Goal: Information Seeking & Learning: Compare options

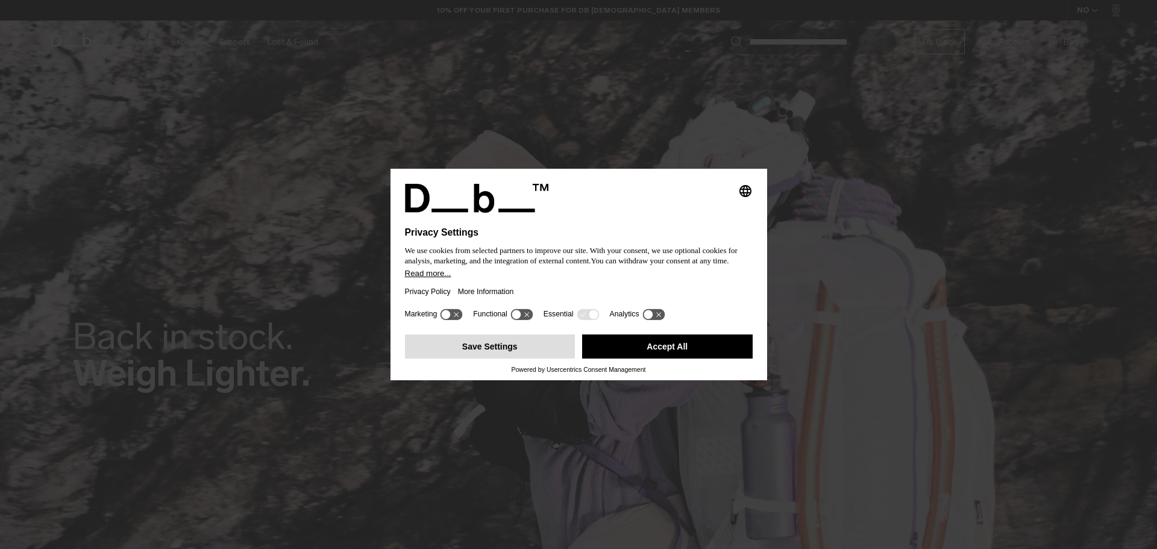
click at [510, 348] on button "Save Settings" at bounding box center [490, 346] width 171 height 24
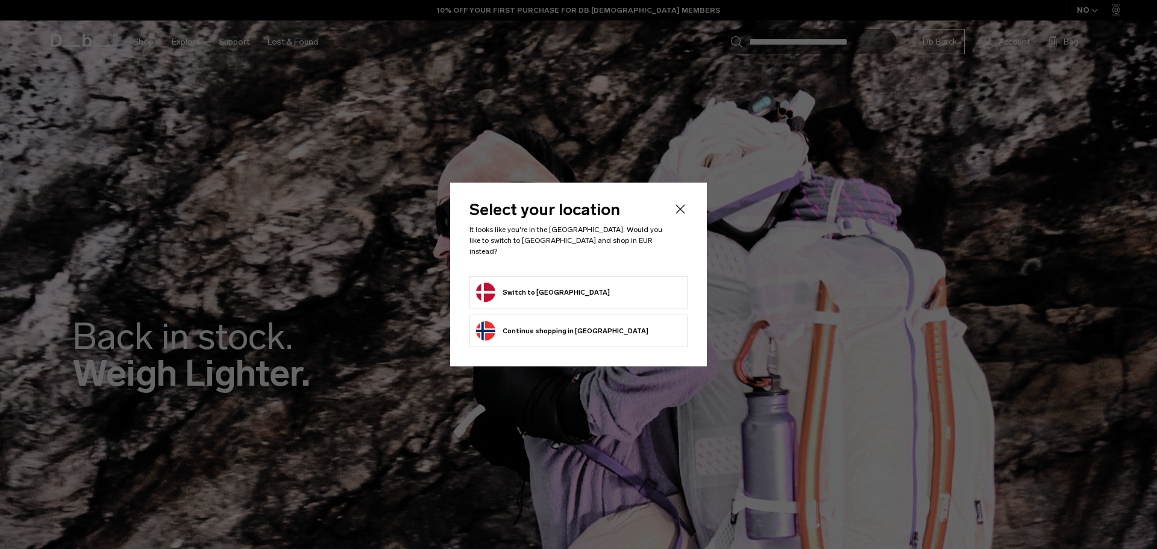
click at [530, 284] on button "Switch to Denmark" at bounding box center [543, 292] width 134 height 19
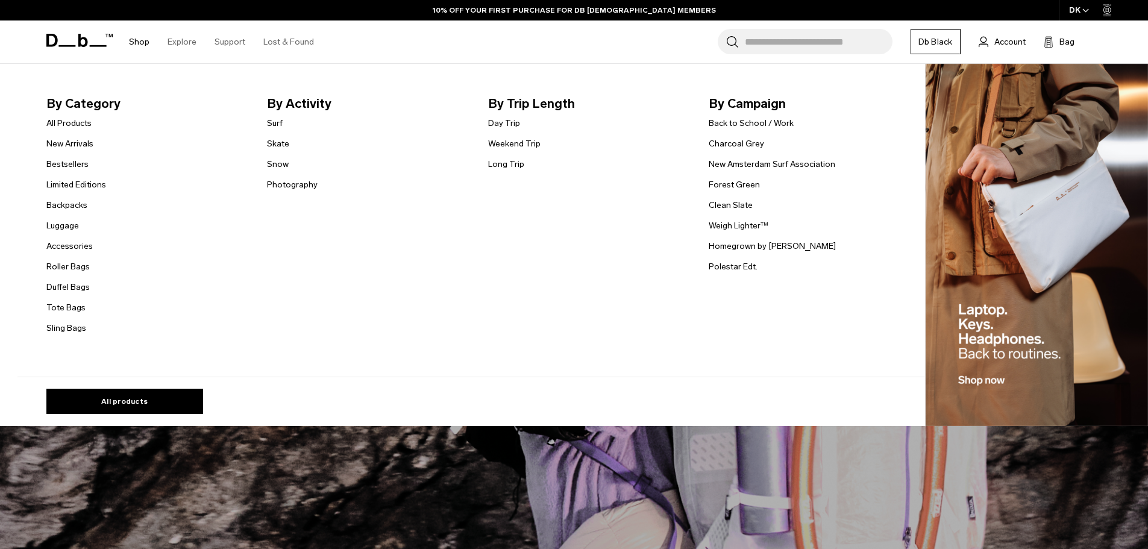
click at [139, 51] on link "Shop" at bounding box center [139, 41] width 20 height 43
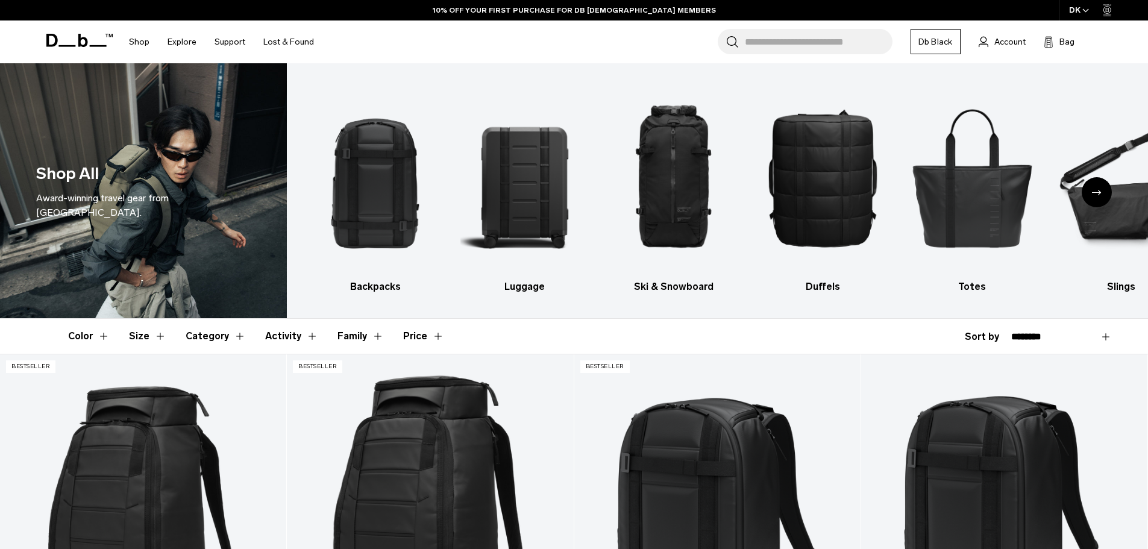
click at [1094, 193] on icon "Next slide" at bounding box center [1097, 192] width 10 height 5
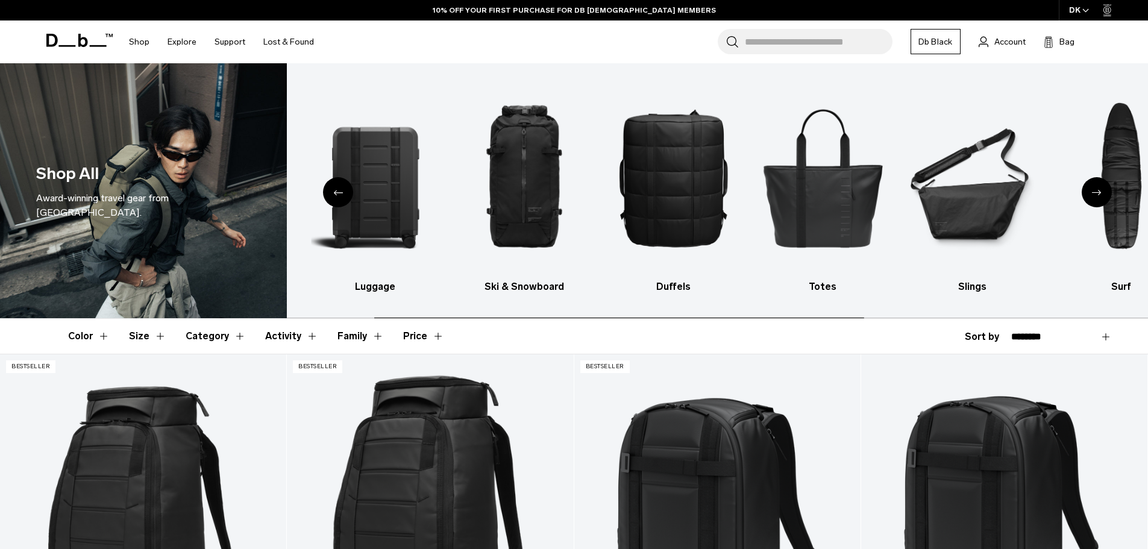
click at [1094, 193] on icon "Next slide" at bounding box center [1097, 192] width 10 height 5
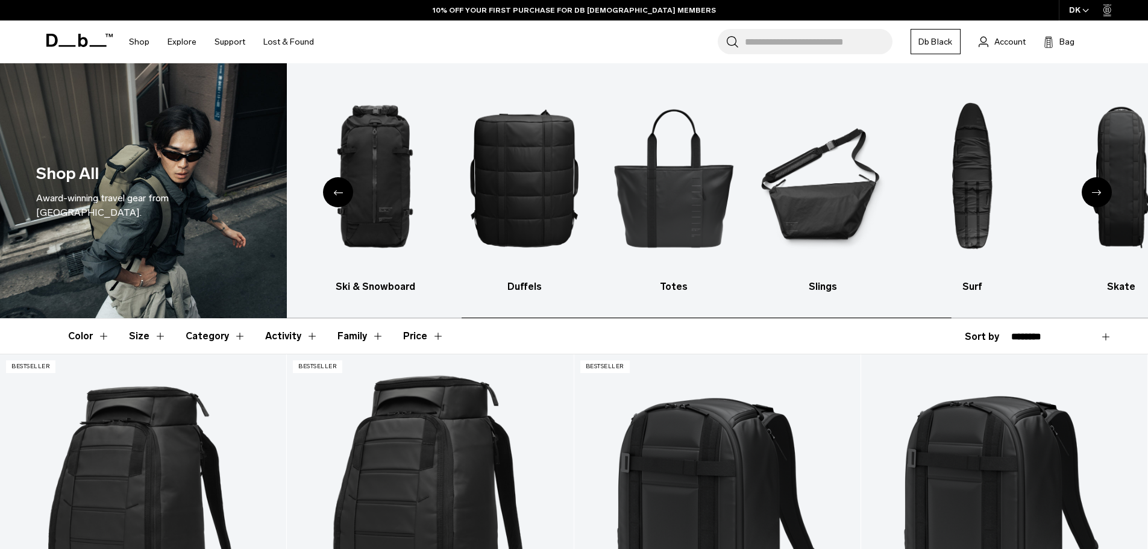
click at [1094, 193] on icon "Next slide" at bounding box center [1097, 192] width 10 height 5
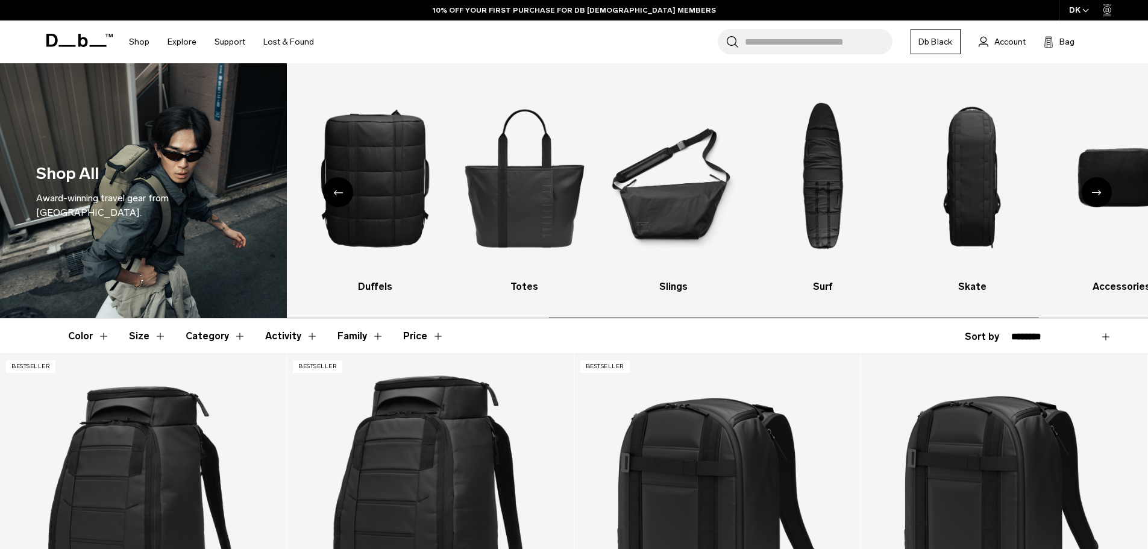
click at [1094, 193] on icon "Next slide" at bounding box center [1097, 192] width 10 height 5
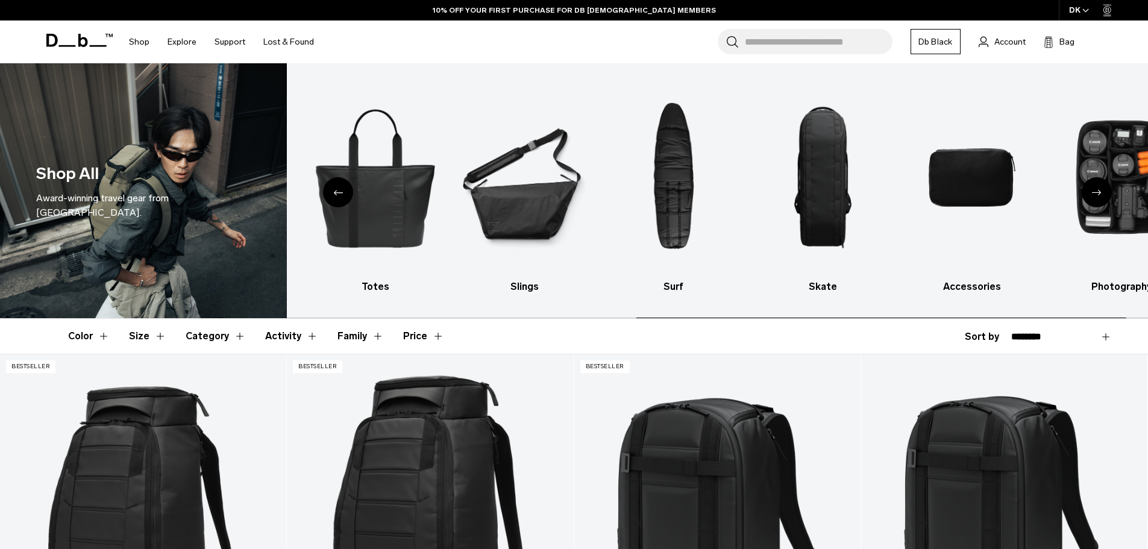
click at [1094, 193] on icon "Next slide" at bounding box center [1097, 192] width 10 height 5
click at [1096, 194] on img "10 / 10" at bounding box center [1121, 177] width 128 height 192
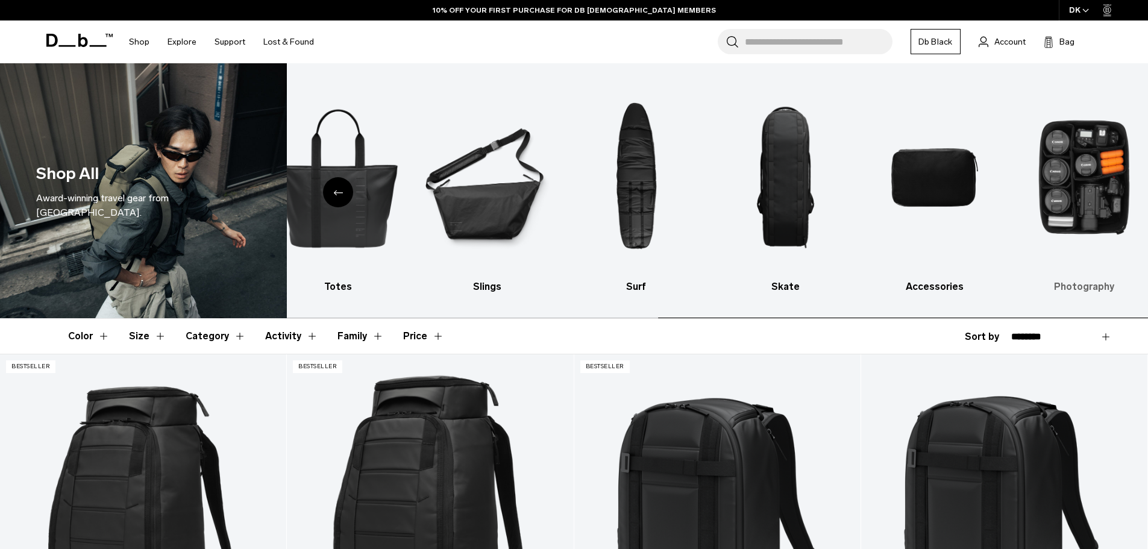
click at [1096, 195] on div "Backpacks Luggage Ski & Snowboard Duffels Totes Slings Surf Skate Accessories P…" at bounding box center [717, 190] width 861 height 255
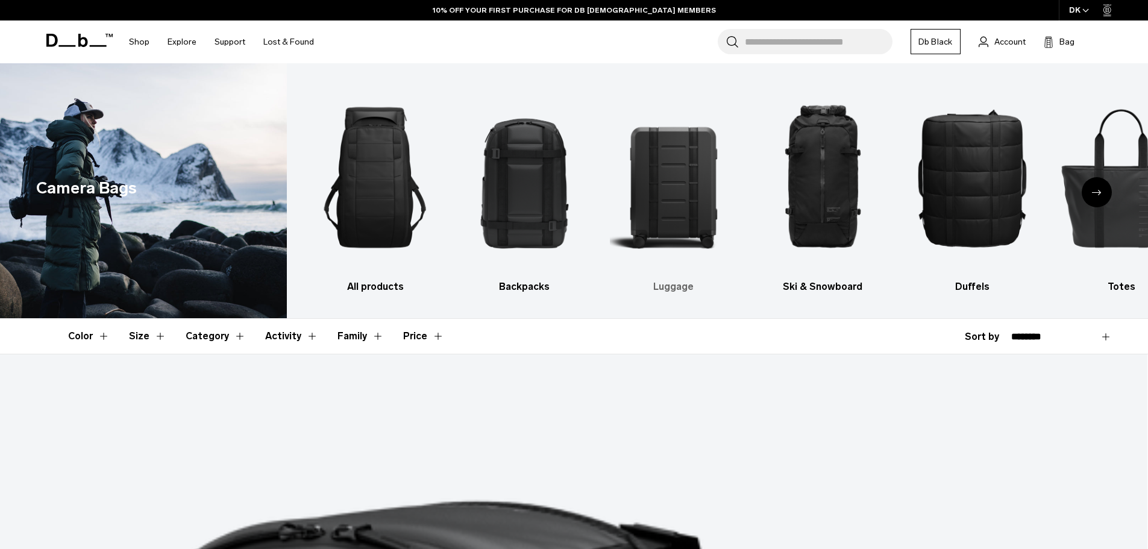
click at [683, 226] on img "3 / 10" at bounding box center [674, 177] width 128 height 192
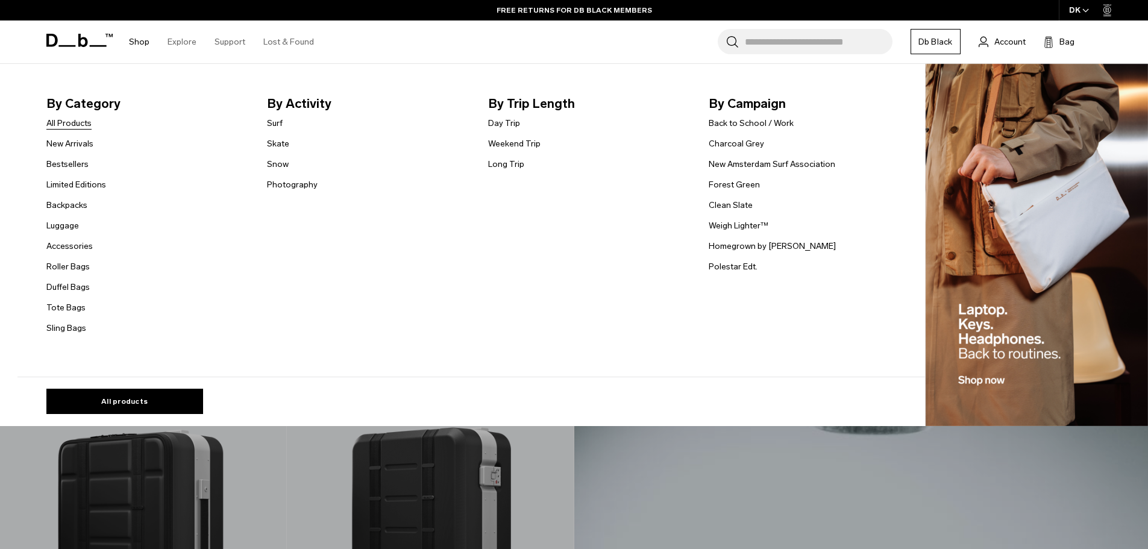
click at [82, 127] on link "All Products" at bounding box center [68, 123] width 45 height 13
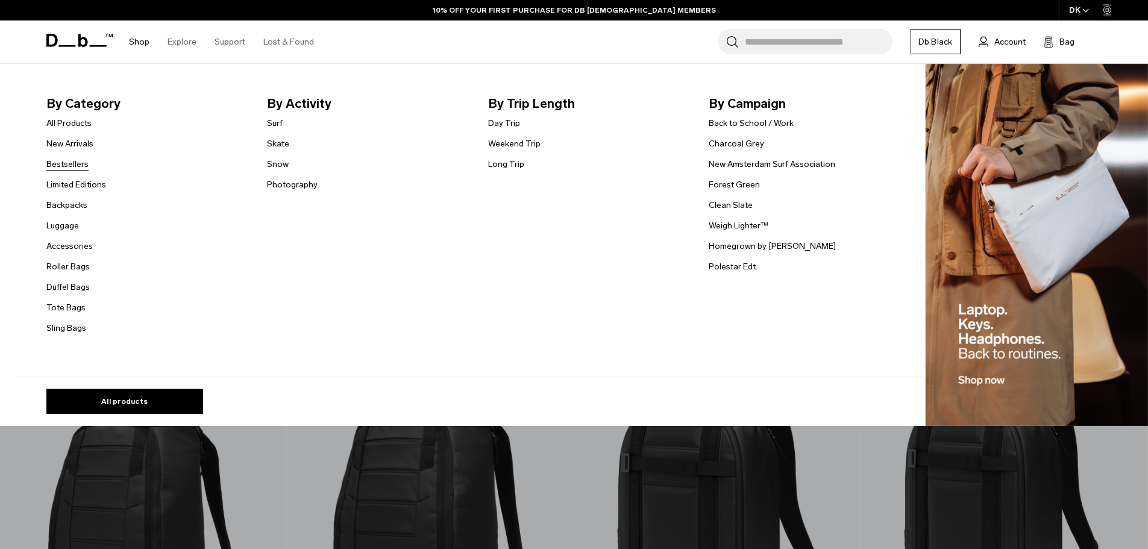
click at [72, 167] on link "Bestsellers" at bounding box center [67, 164] width 42 height 13
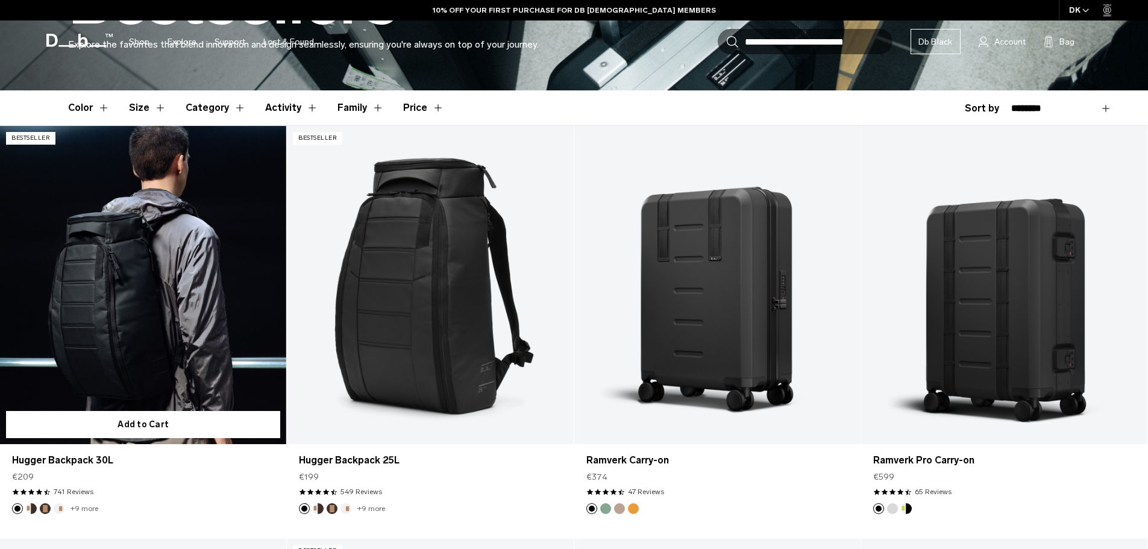
click at [166, 283] on link "Hugger Backpack 30L" at bounding box center [143, 285] width 286 height 318
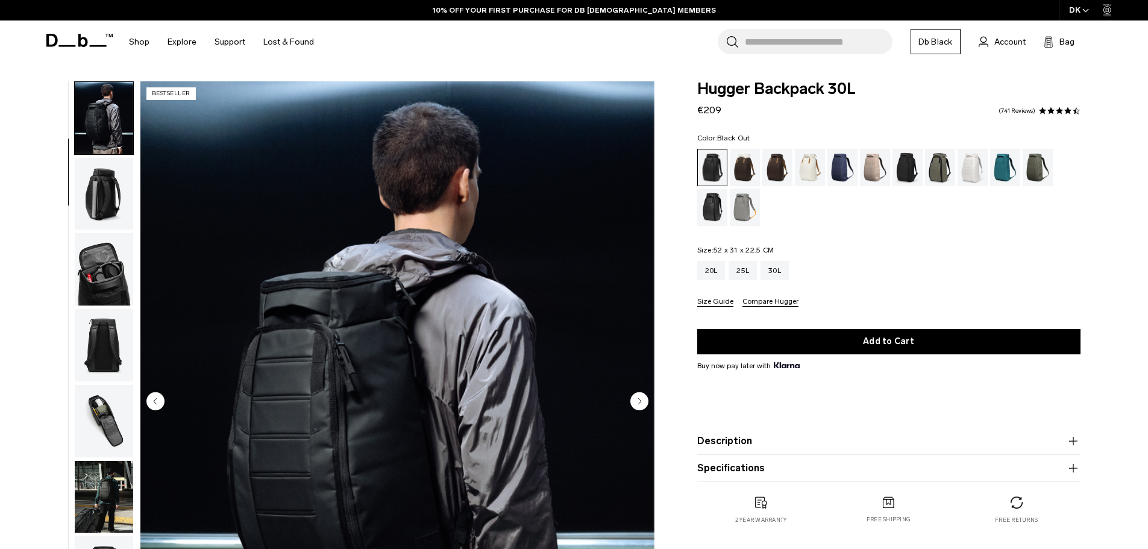
click at [115, 192] on img "button" at bounding box center [104, 194] width 58 height 72
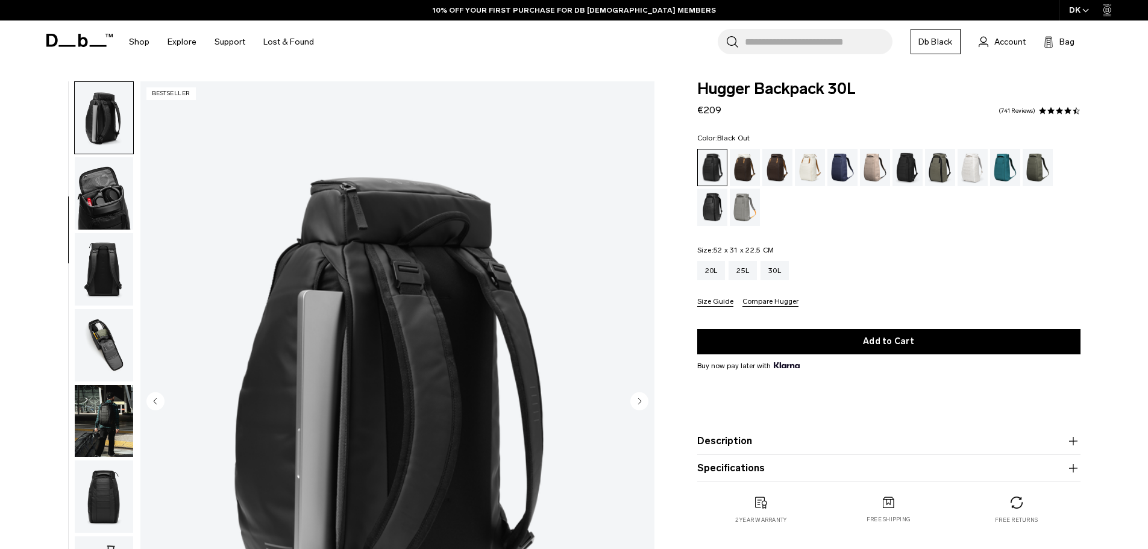
click at [113, 210] on img "button" at bounding box center [104, 193] width 58 height 72
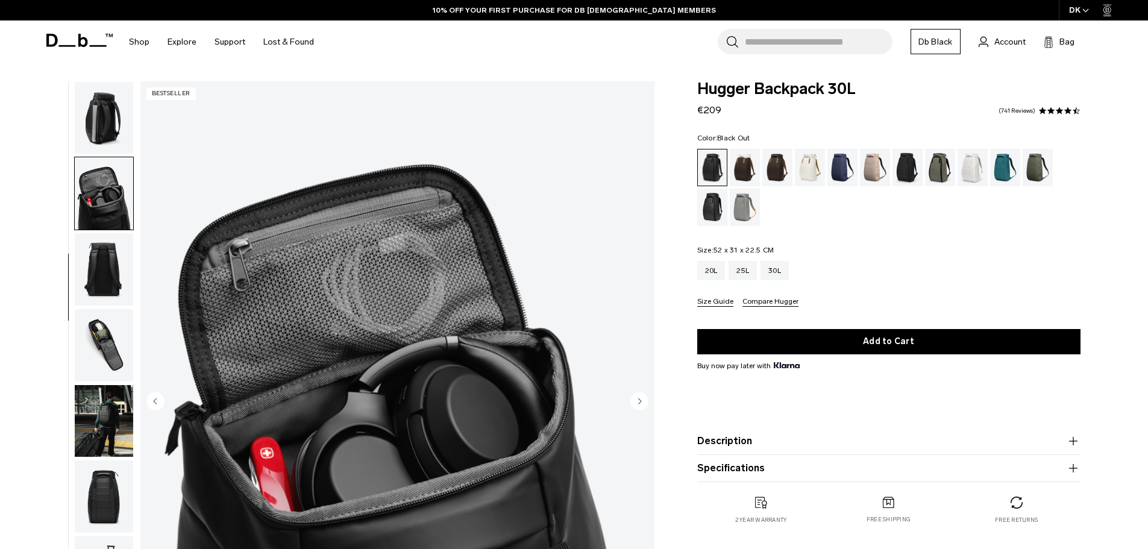
scroll to position [190, 0]
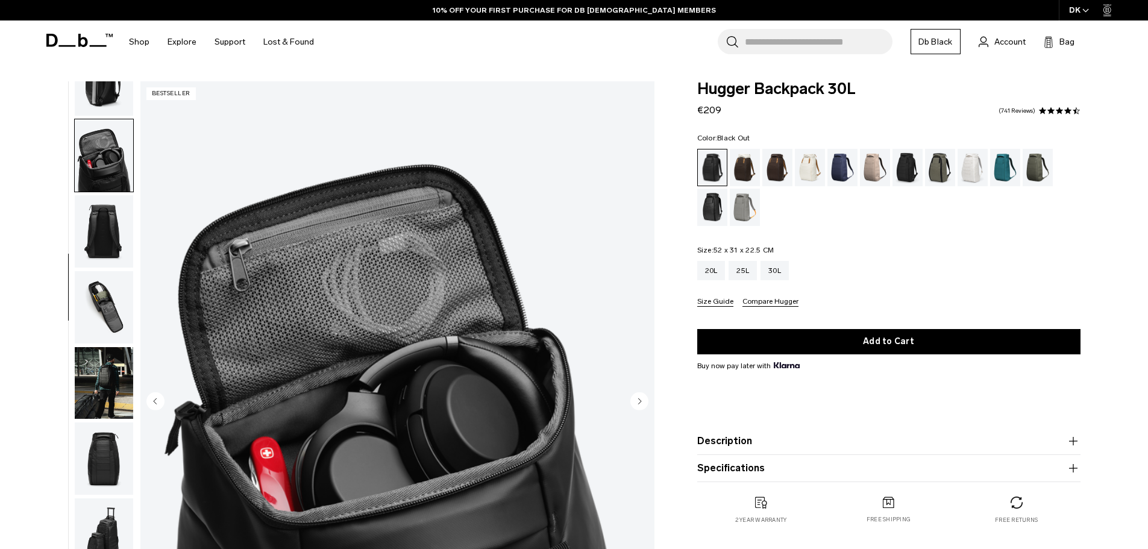
click at [116, 261] on img "button" at bounding box center [104, 231] width 58 height 72
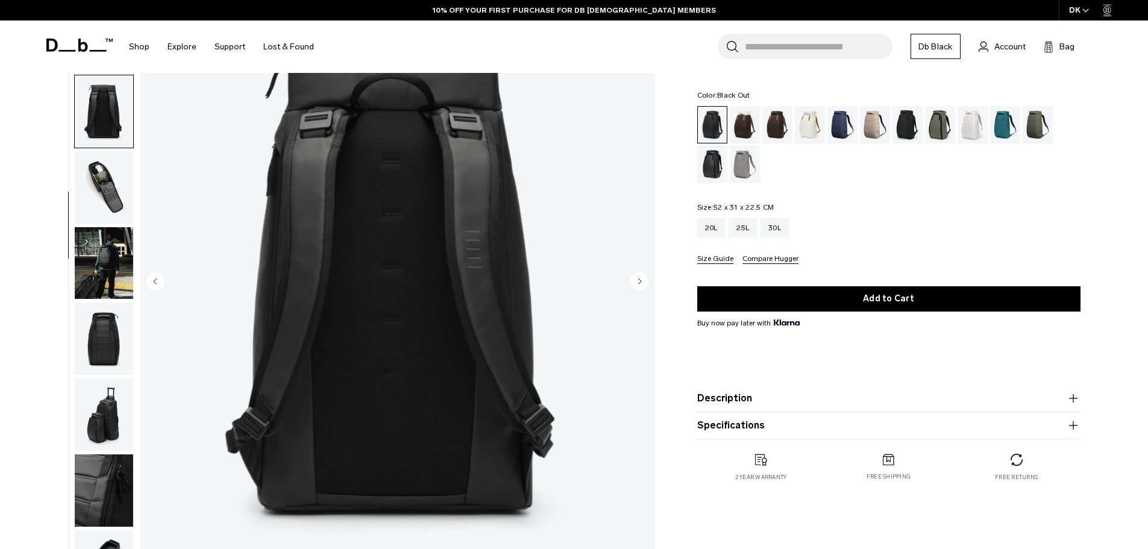
scroll to position [121, 0]
click at [119, 192] on img "button" at bounding box center [104, 187] width 58 height 72
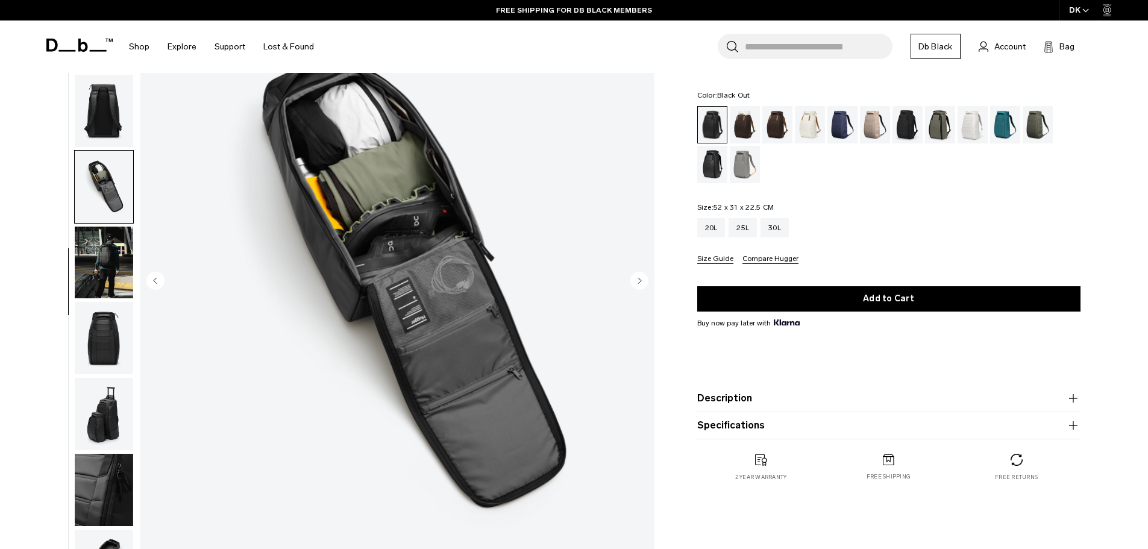
click at [130, 261] on img "button" at bounding box center [104, 263] width 58 height 72
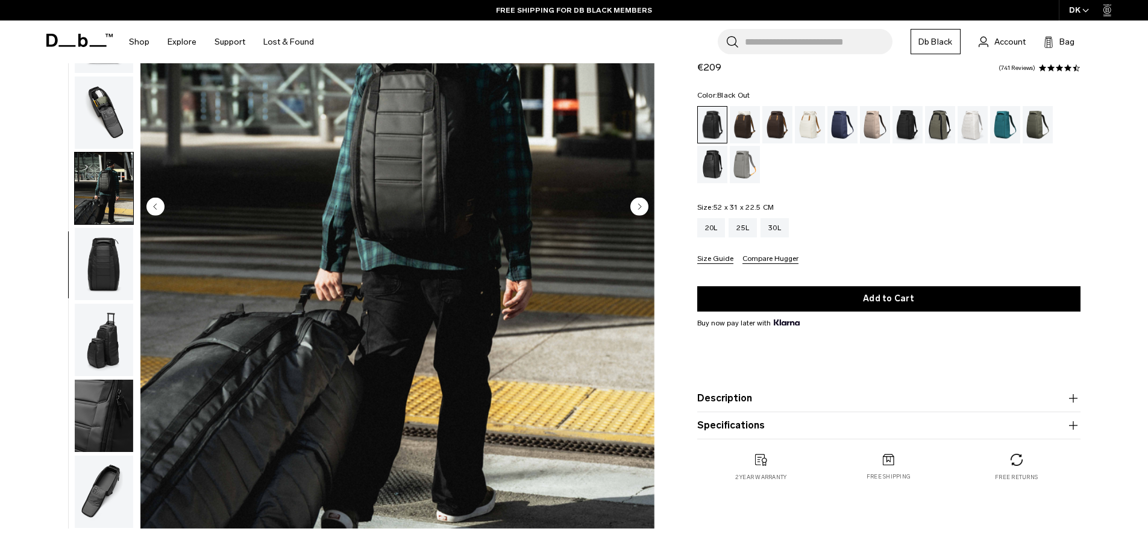
scroll to position [241, 0]
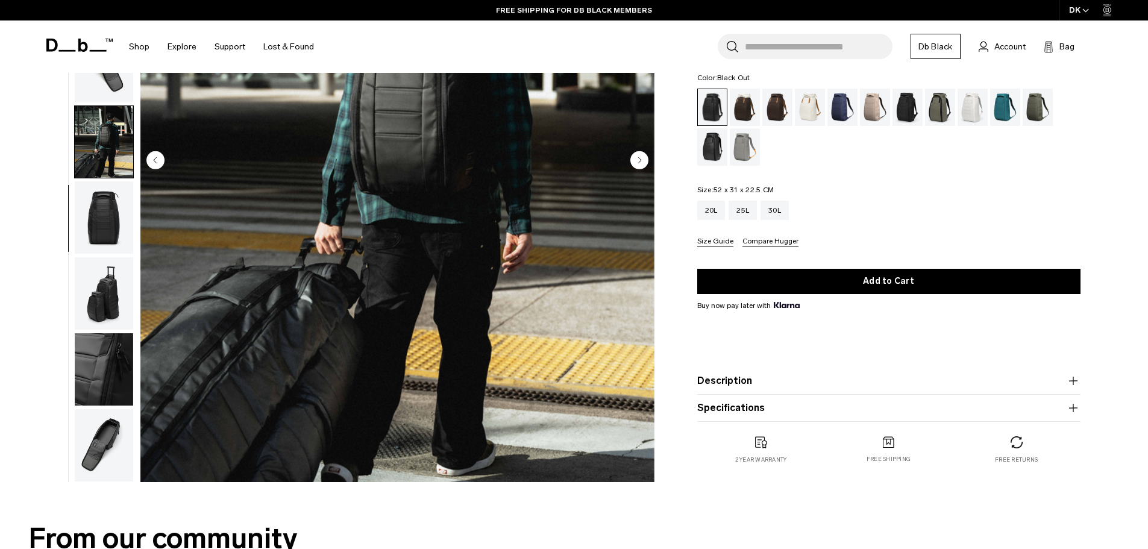
click at [119, 221] on img "button" at bounding box center [104, 217] width 58 height 72
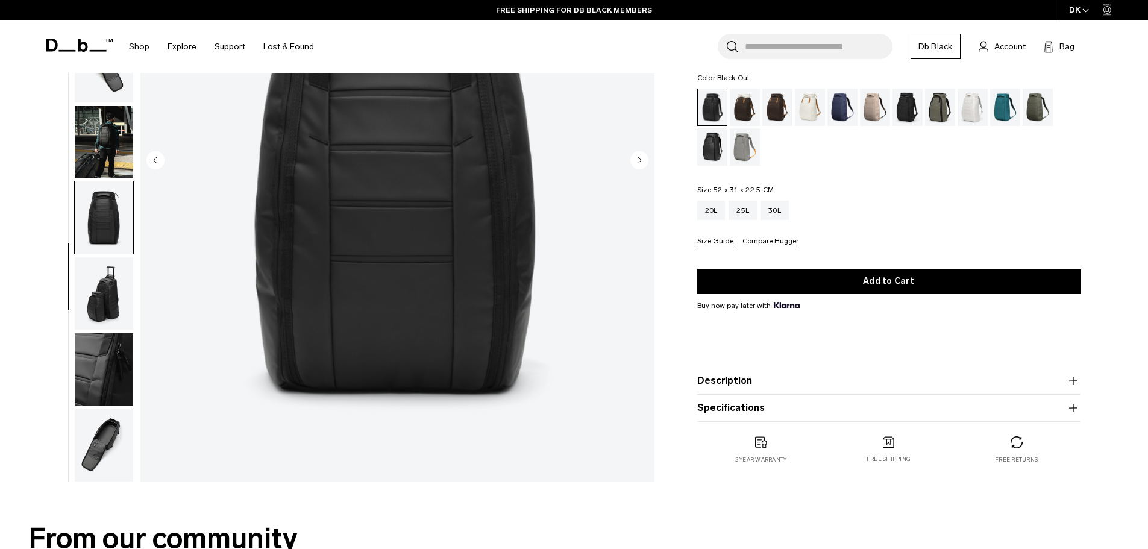
click at [109, 284] on img "button" at bounding box center [104, 293] width 58 height 72
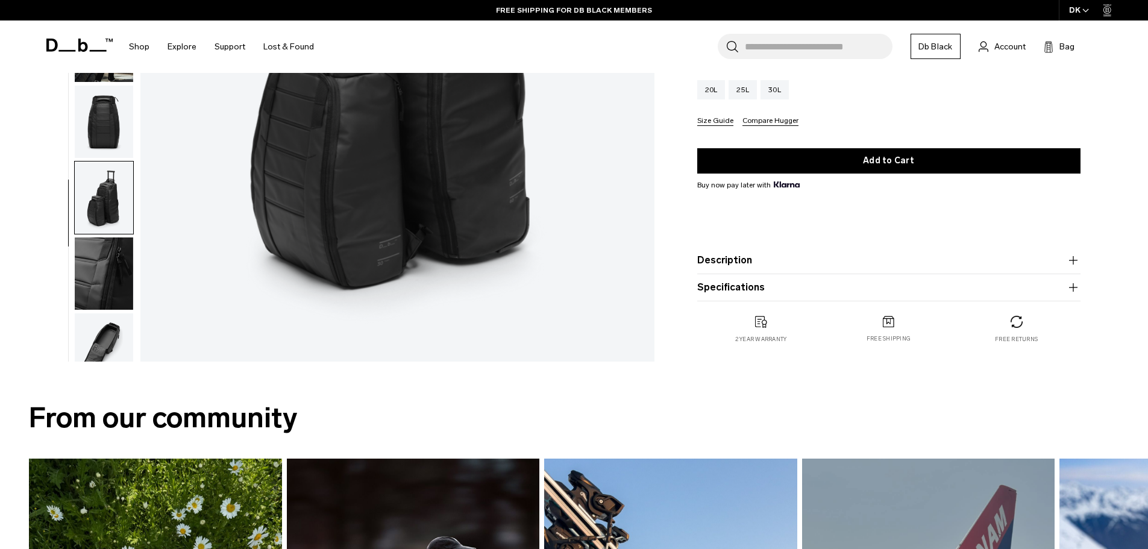
scroll to position [190, 0]
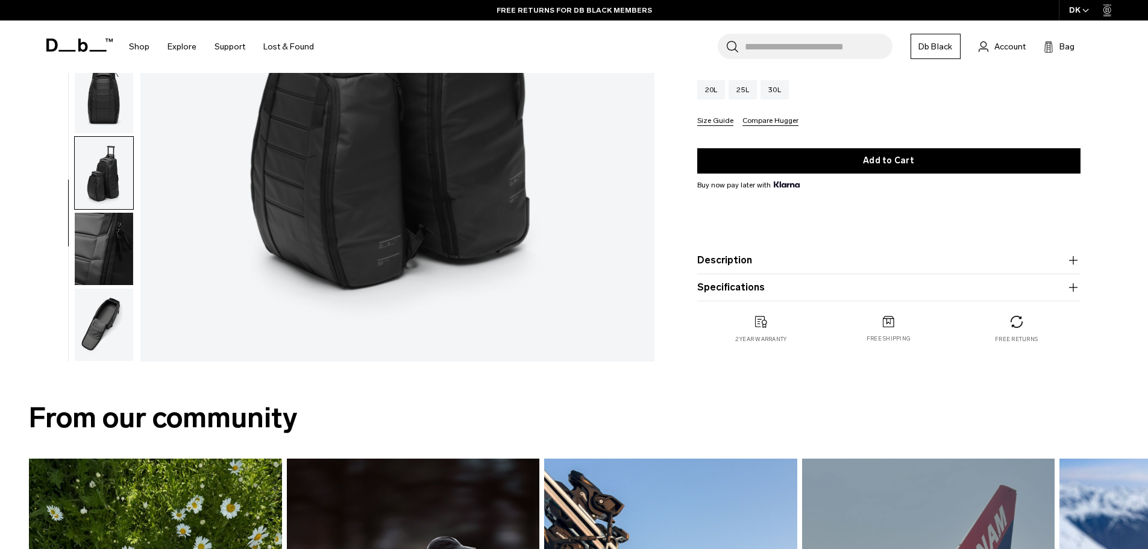
click at [122, 266] on img "button" at bounding box center [104, 249] width 58 height 72
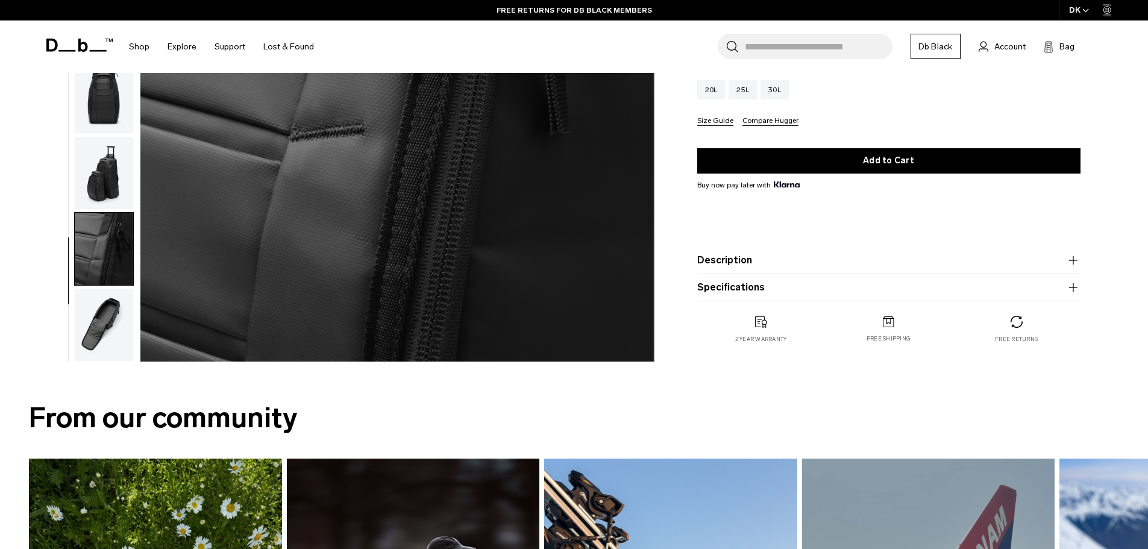
click at [110, 326] on img "button" at bounding box center [104, 325] width 58 height 72
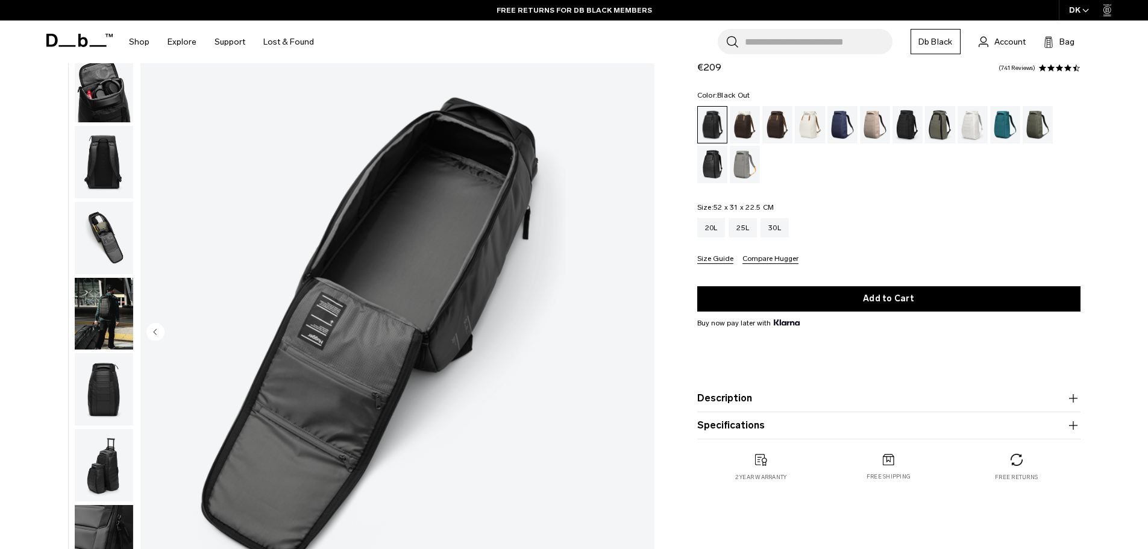
scroll to position [121, 0]
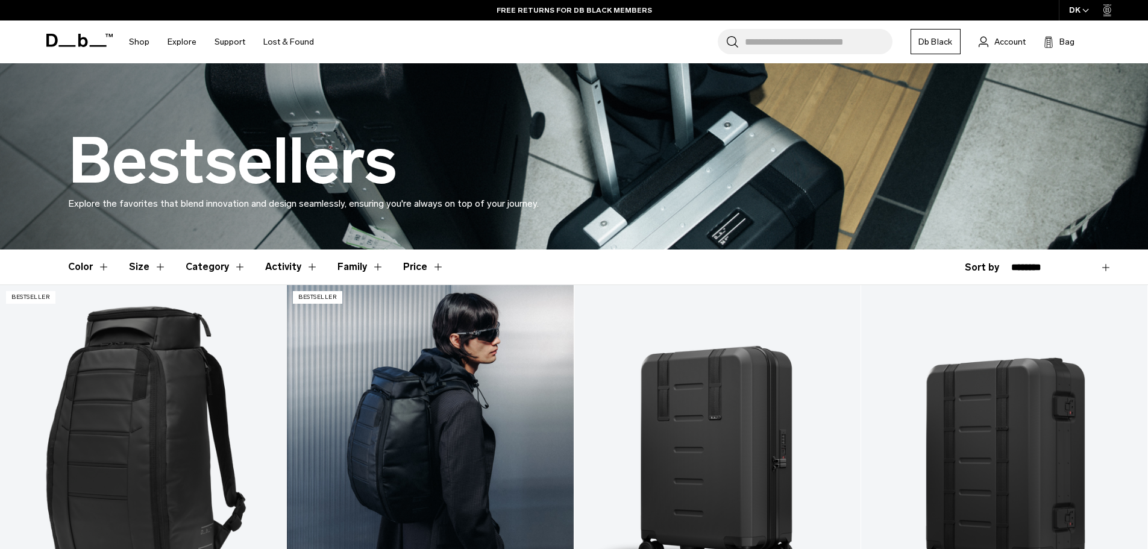
scroll to position [301, 0]
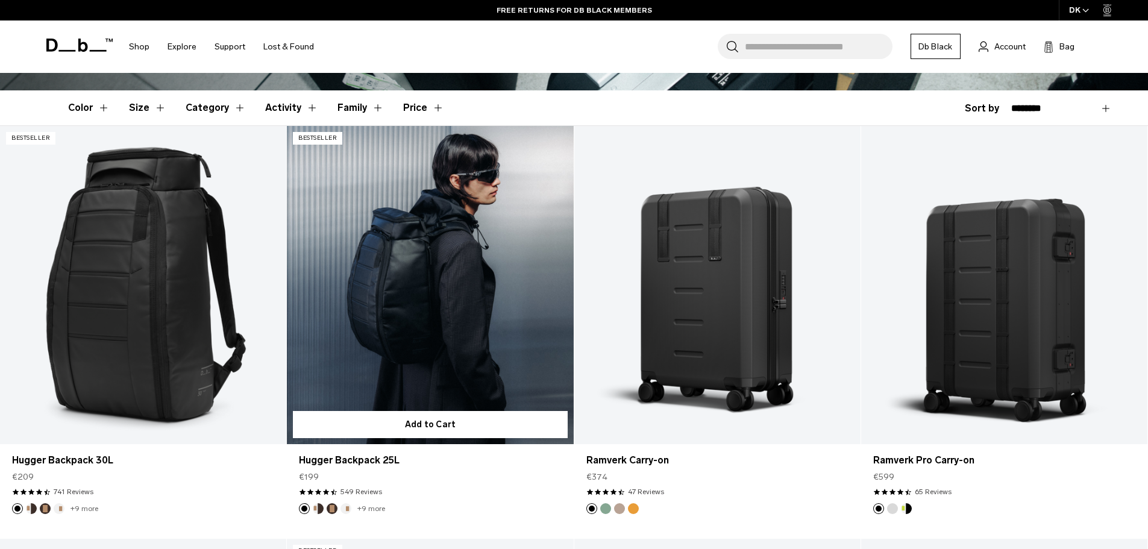
click at [439, 287] on link "Hugger Backpack 25L" at bounding box center [430, 285] width 286 height 318
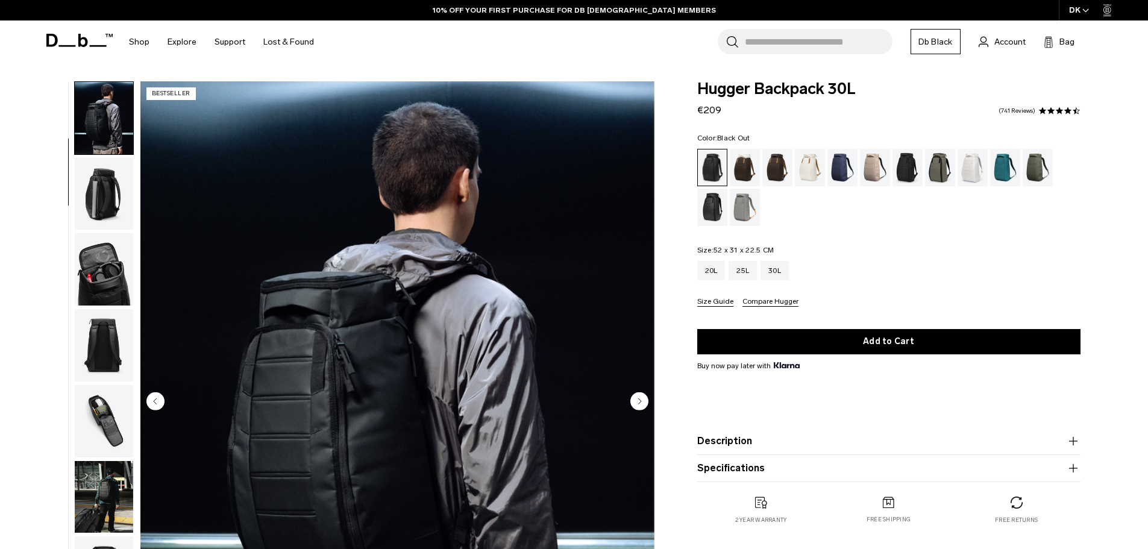
click at [107, 193] on img "button" at bounding box center [104, 194] width 58 height 72
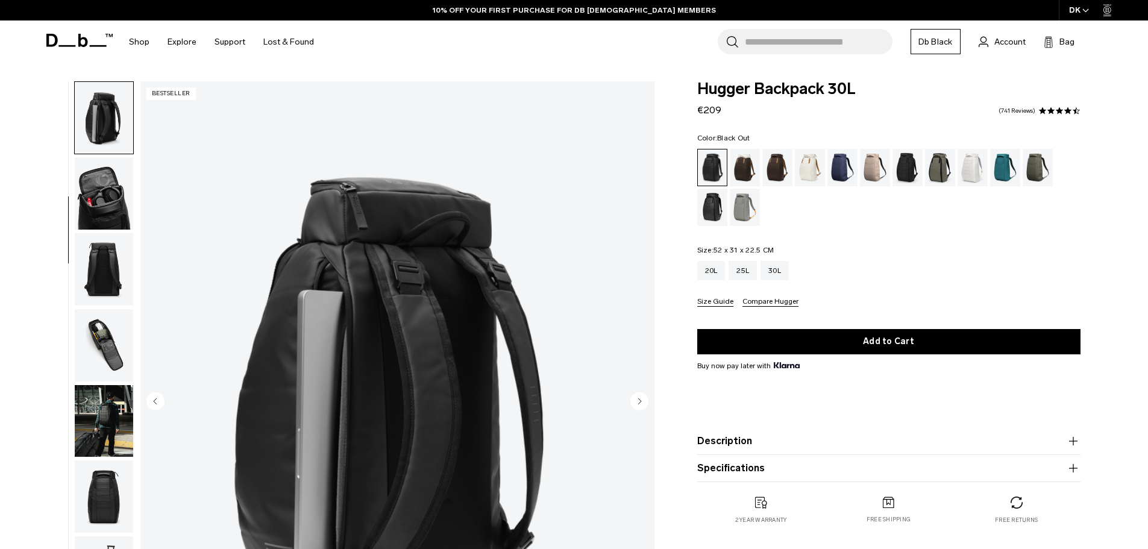
click at [109, 217] on img "button" at bounding box center [104, 193] width 58 height 72
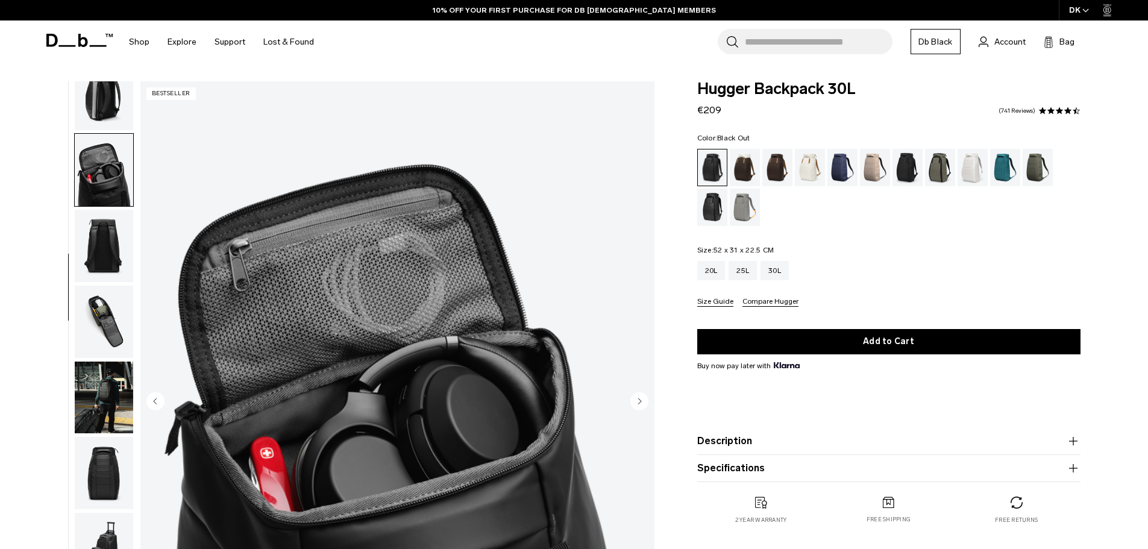
scroll to position [190, 0]
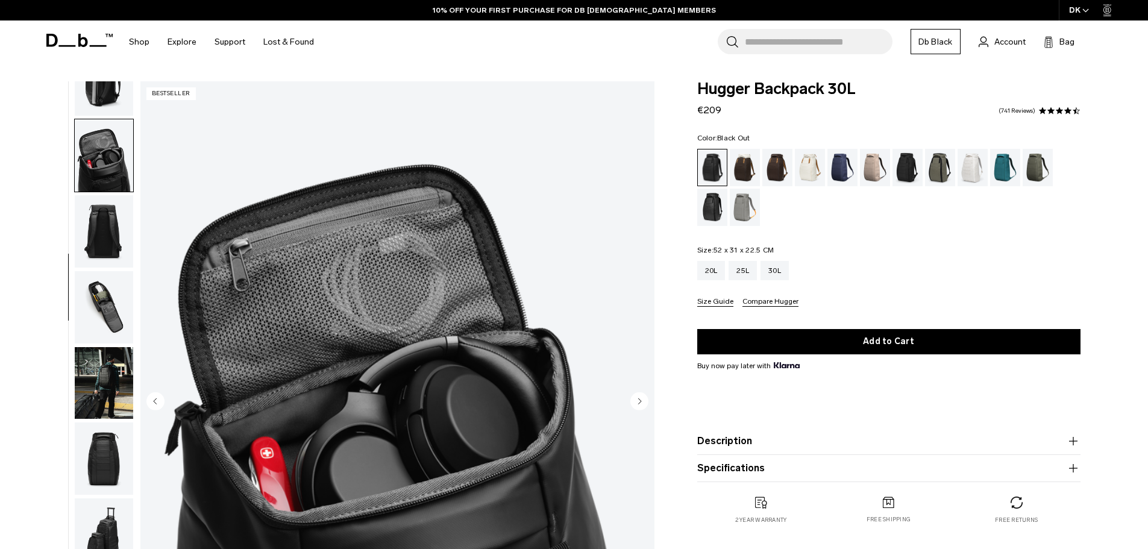
click at [113, 242] on img "button" at bounding box center [104, 231] width 58 height 72
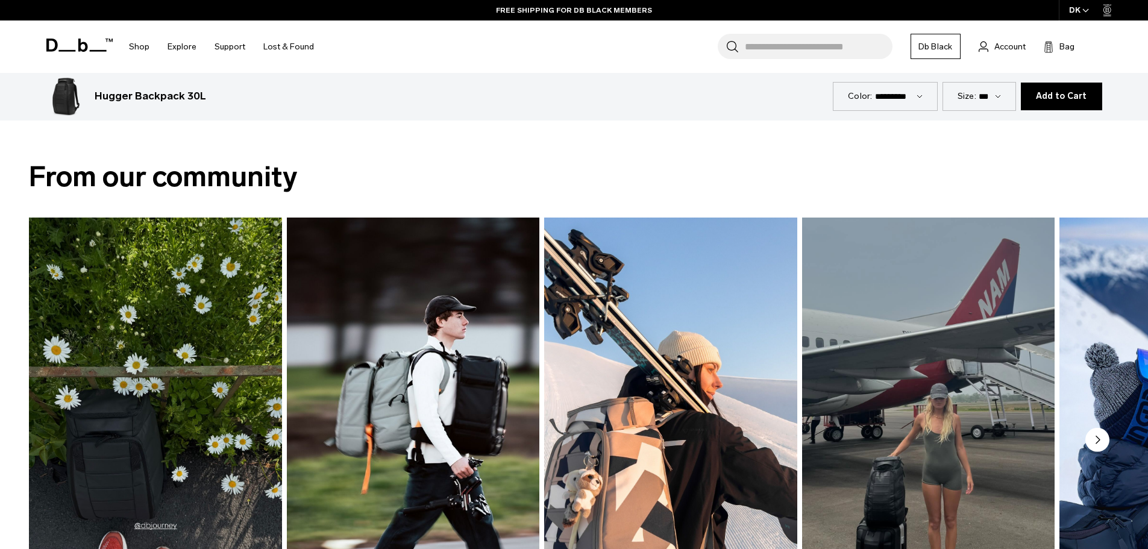
scroll to position [904, 0]
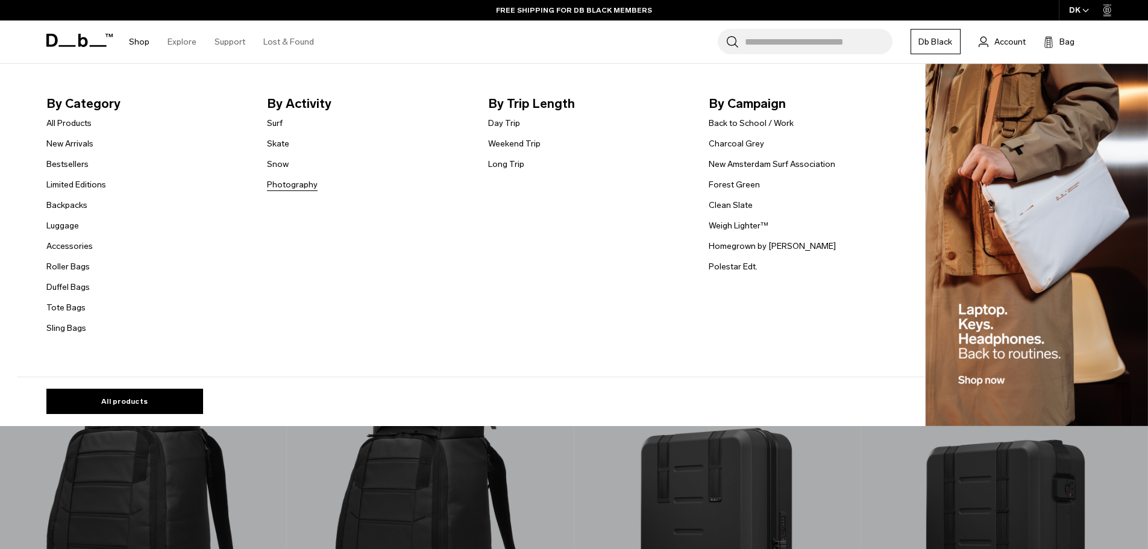
click at [304, 186] on link "Photography" at bounding box center [292, 184] width 51 height 13
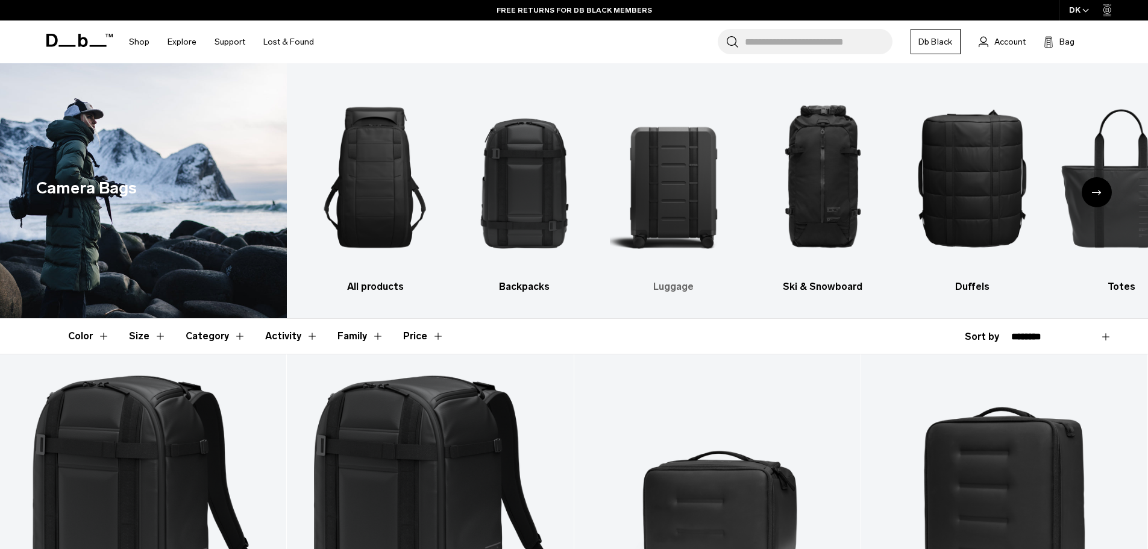
click at [692, 208] on img "3 / 10" at bounding box center [674, 177] width 128 height 192
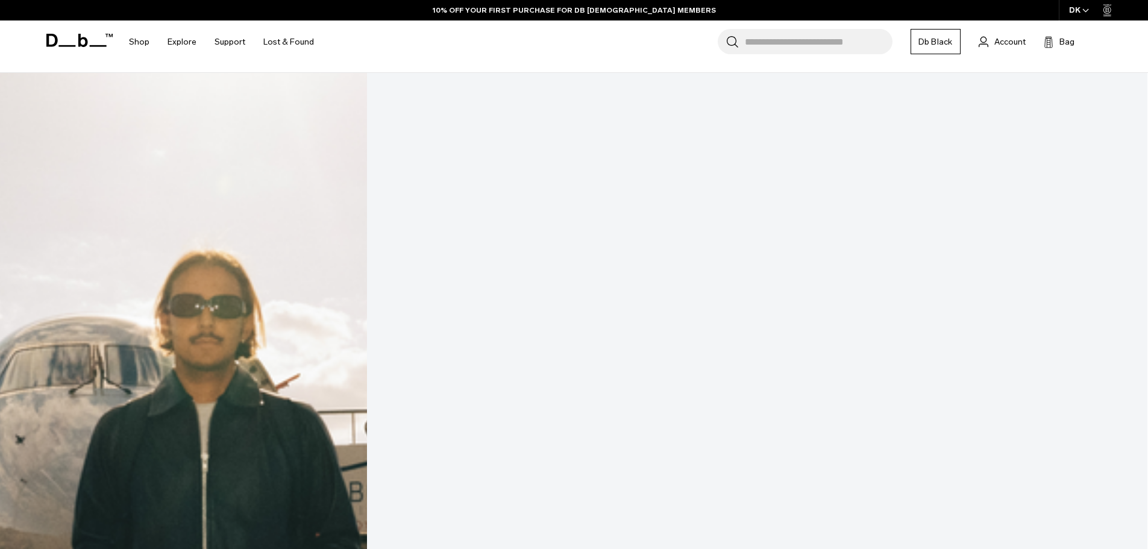
scroll to position [241, 0]
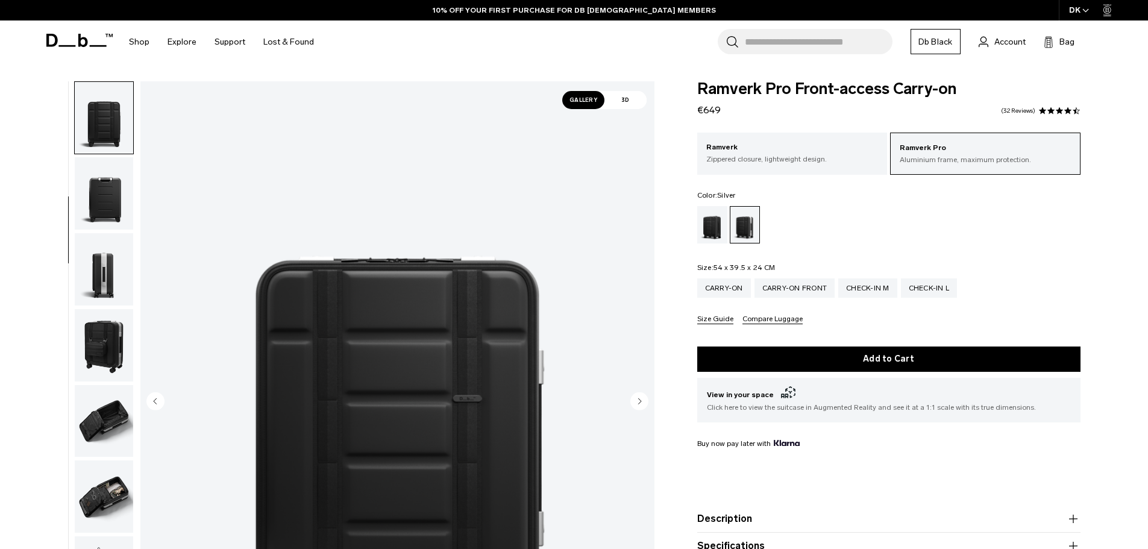
click at [120, 237] on img "button" at bounding box center [104, 269] width 58 height 72
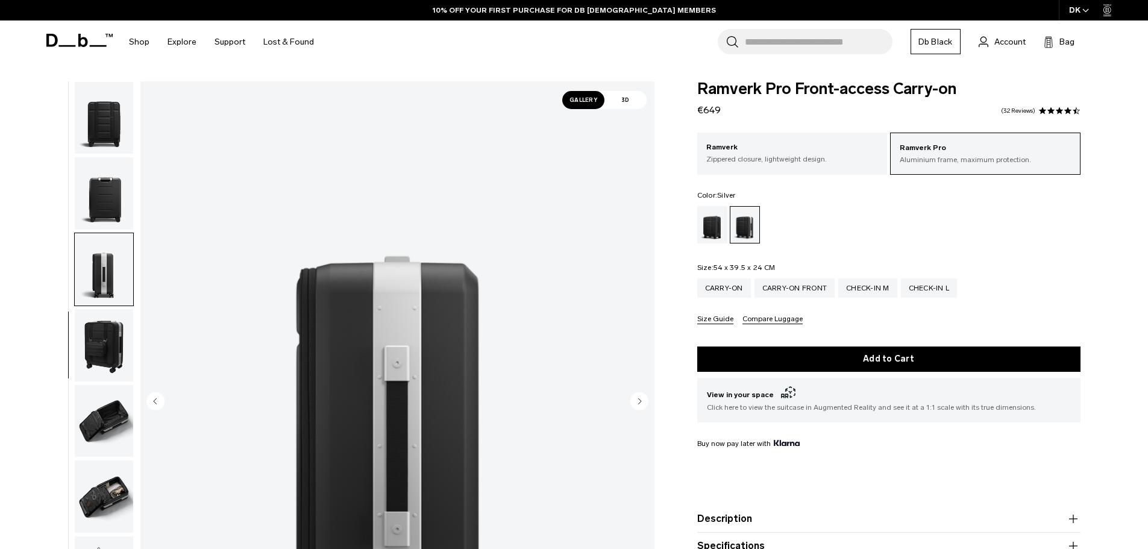
scroll to position [190, 0]
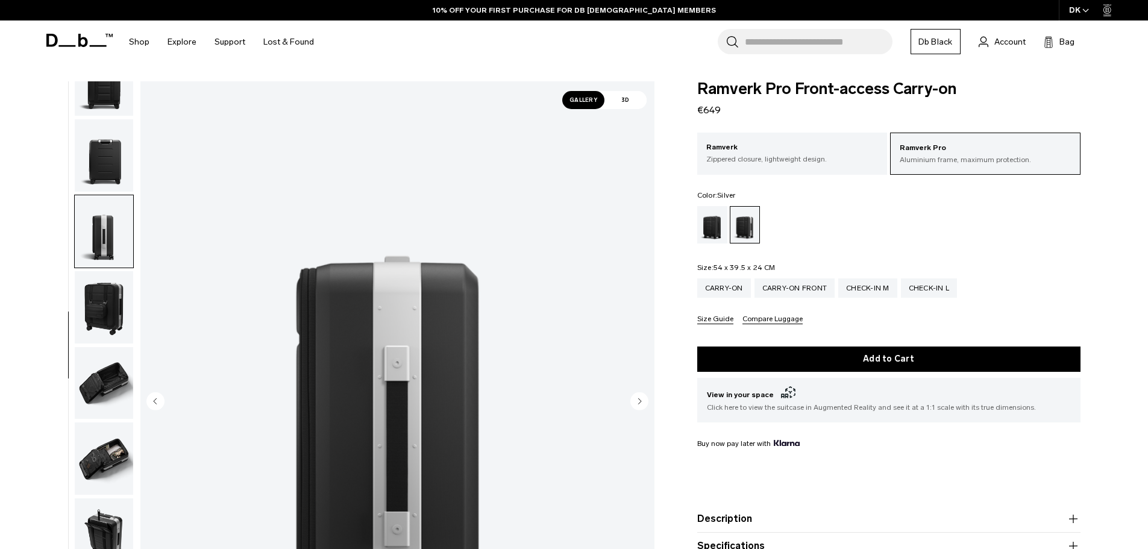
click at [116, 297] on img "button" at bounding box center [104, 307] width 58 height 72
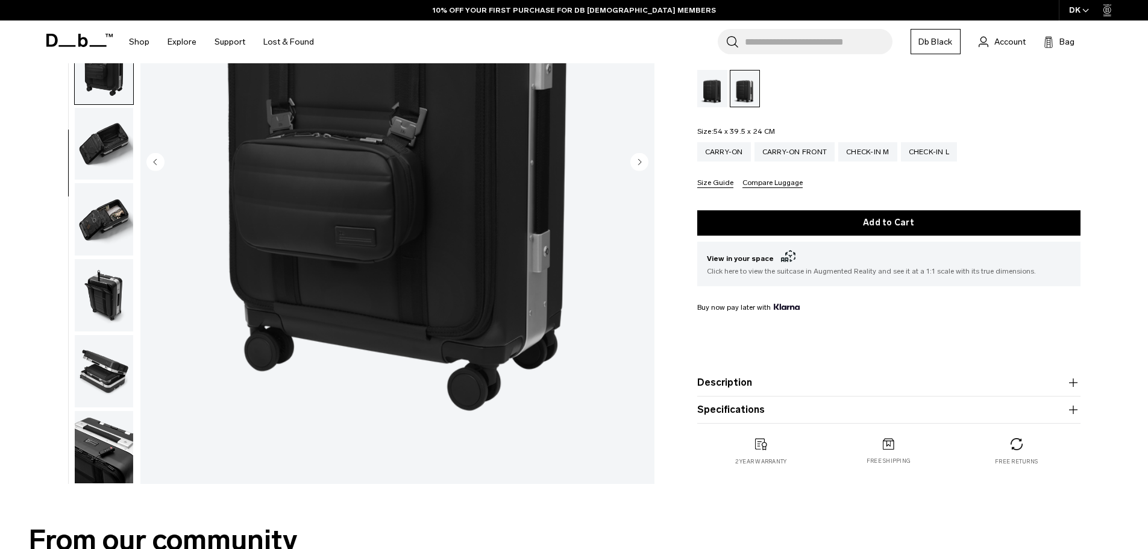
scroll to position [241, 0]
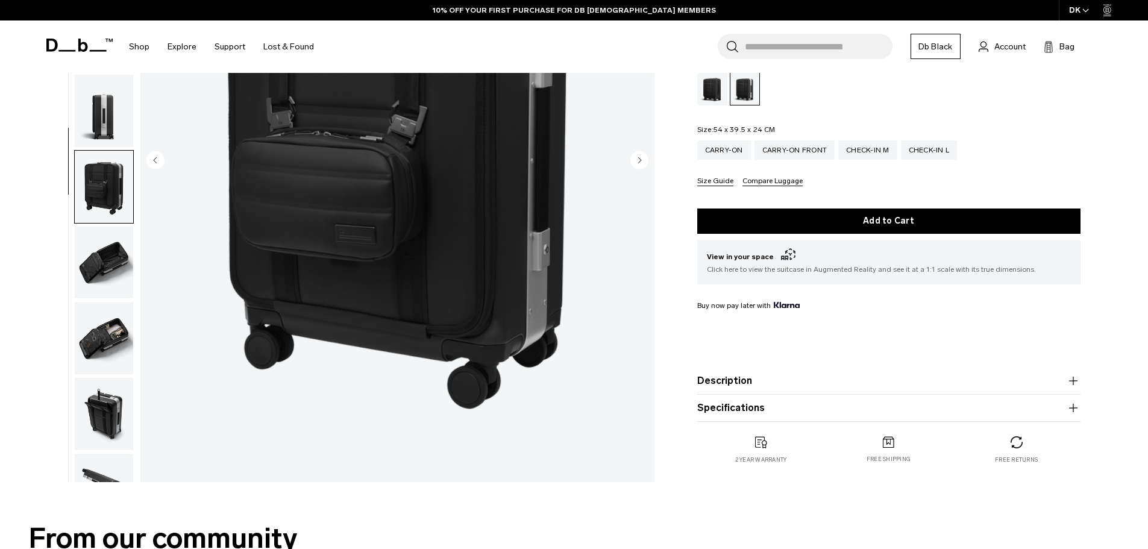
click at [108, 283] on img "button" at bounding box center [104, 263] width 58 height 72
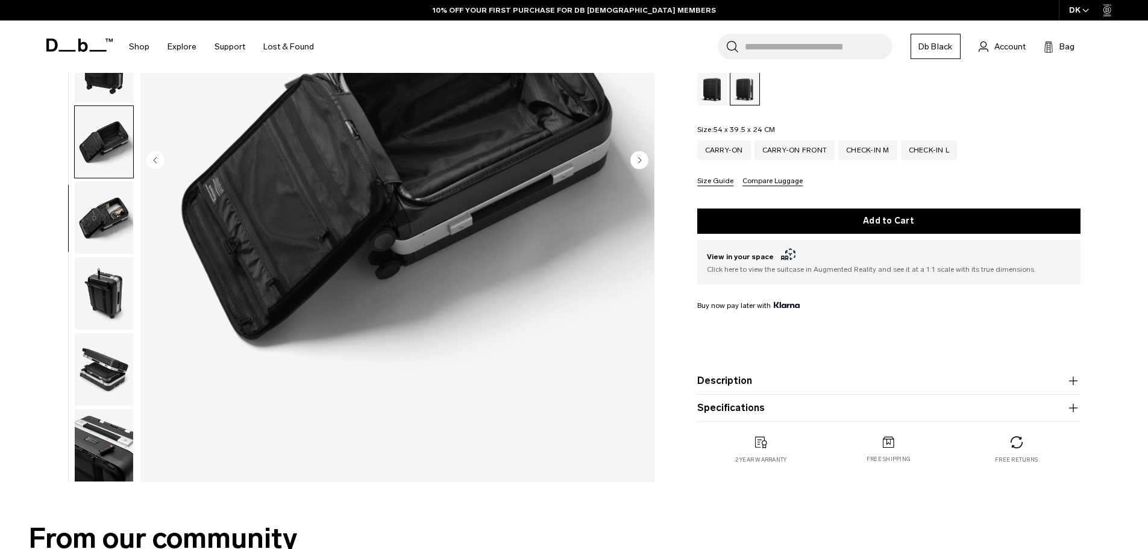
click at [104, 337] on img "button" at bounding box center [104, 369] width 58 height 72
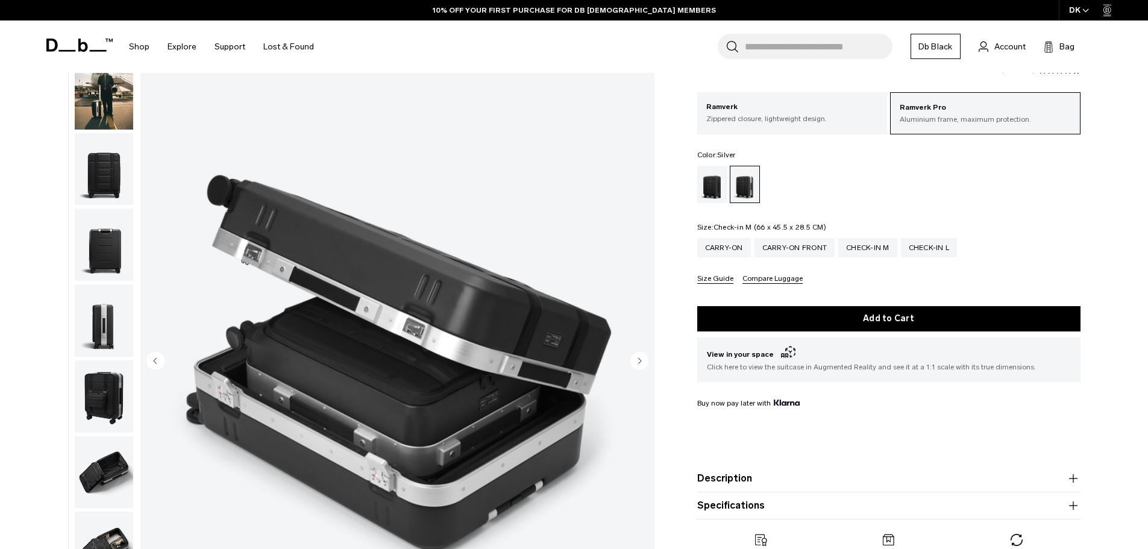
scroll to position [0, 0]
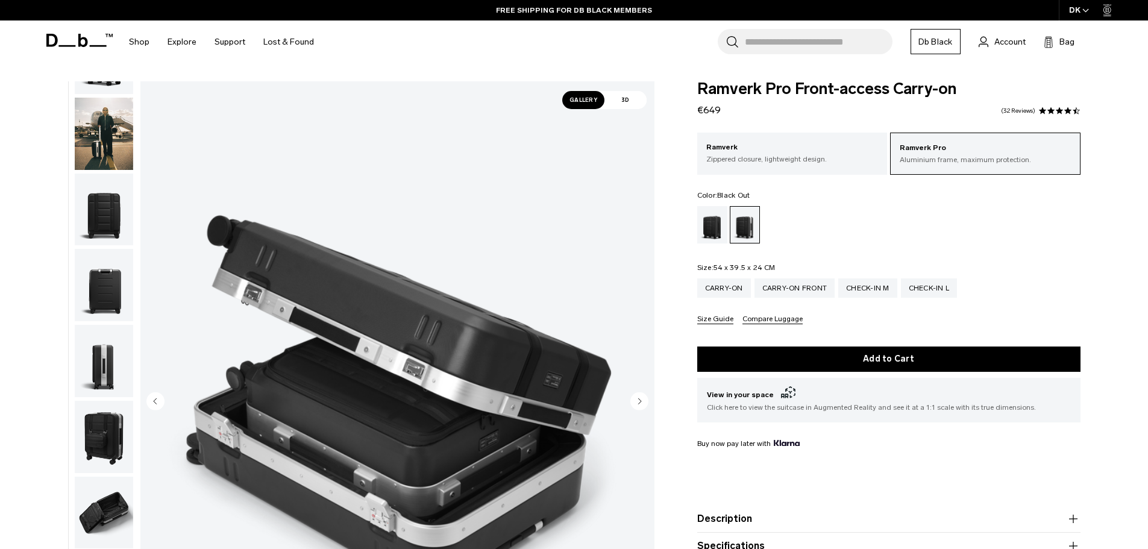
click at [710, 236] on div "Black Out" at bounding box center [712, 224] width 31 height 37
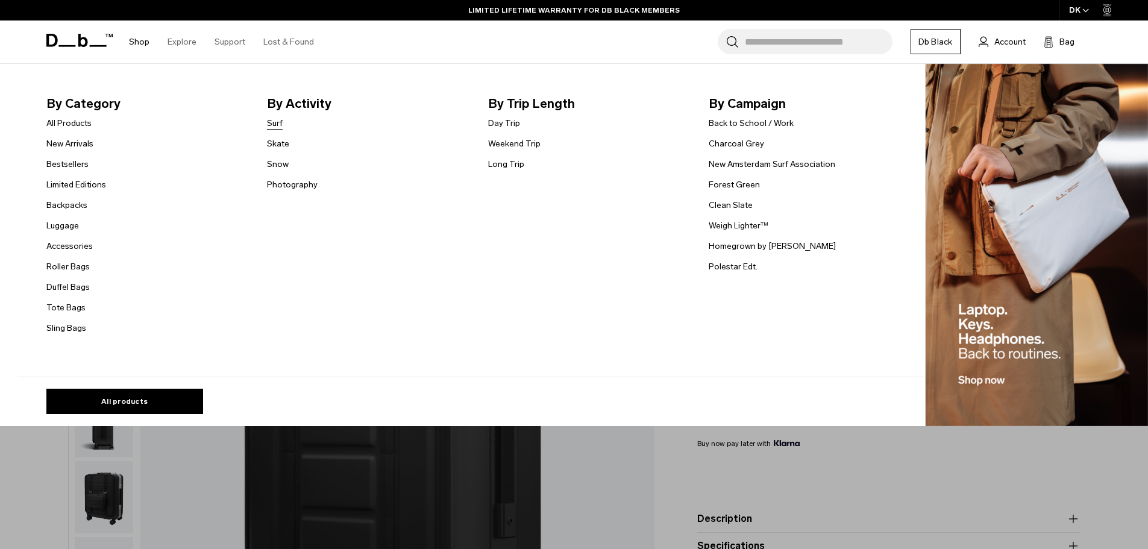
click at [283, 122] on link "Surf" at bounding box center [275, 123] width 16 height 13
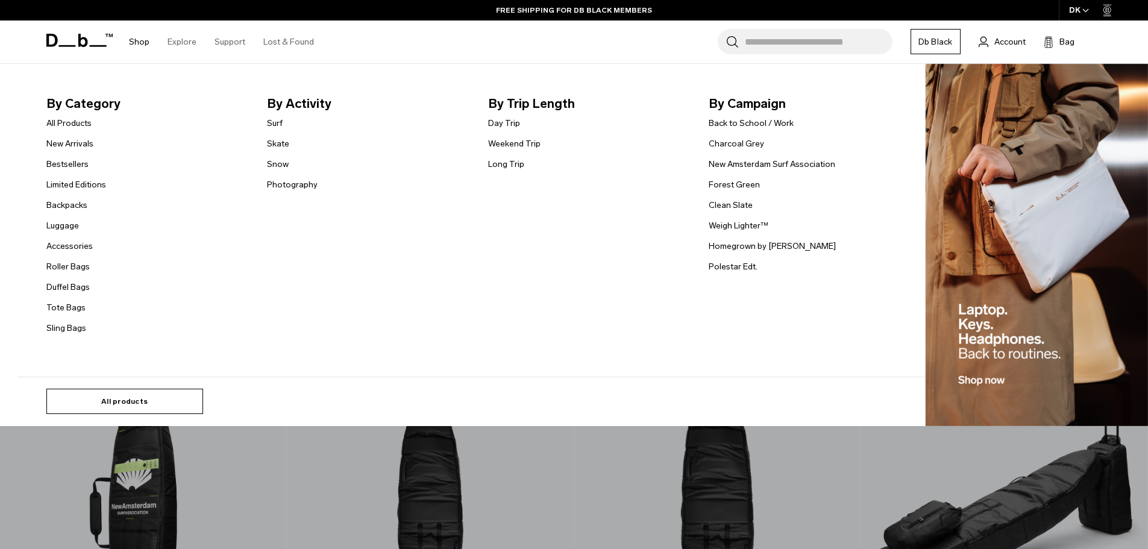
click at [145, 398] on link "All products" at bounding box center [124, 401] width 157 height 25
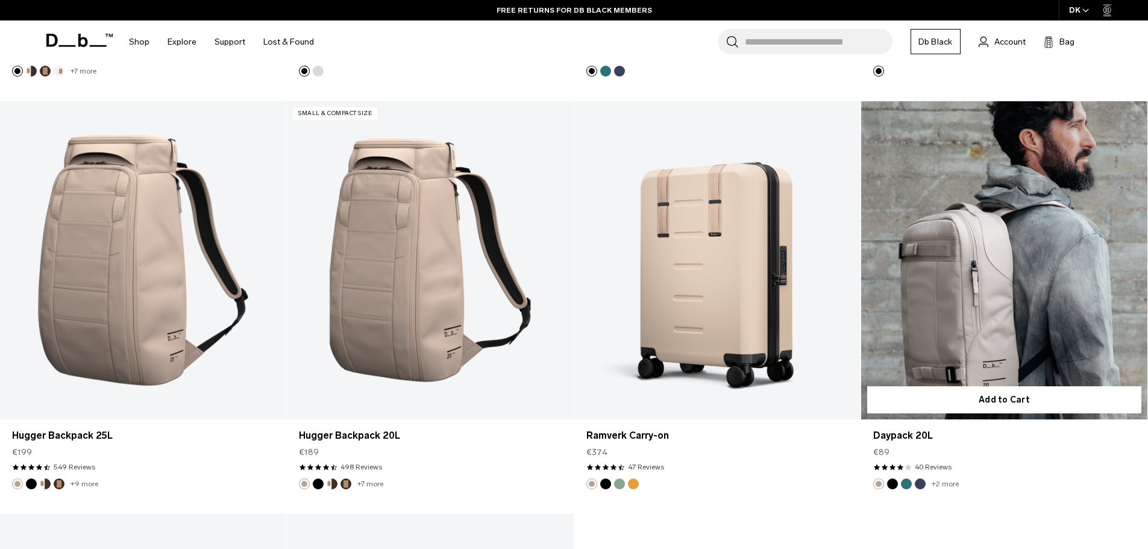
scroll to position [4374, 0]
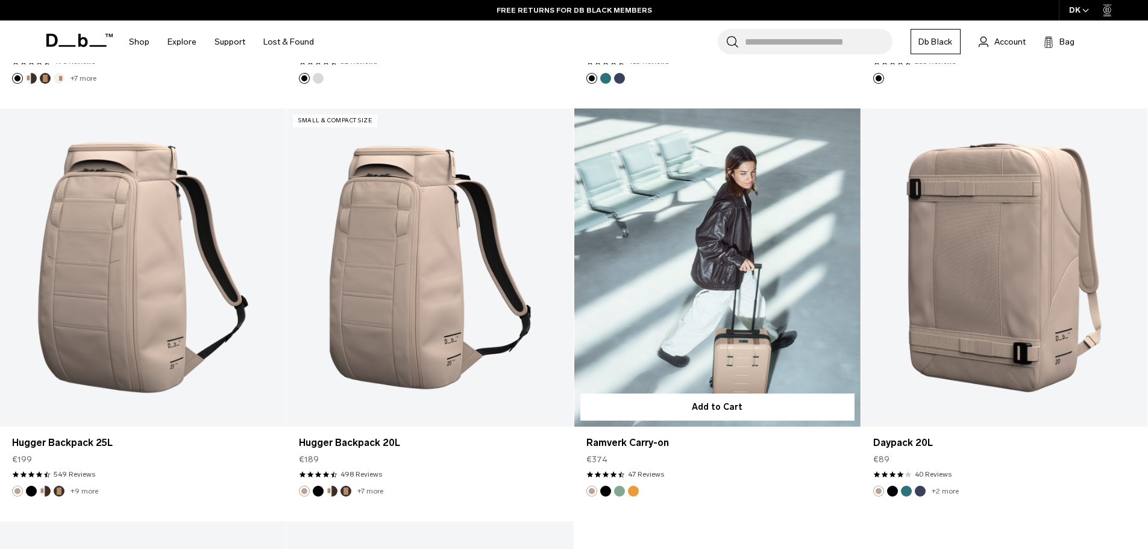
click at [633, 491] on button "Parhelion Orange" at bounding box center [633, 491] width 11 height 11
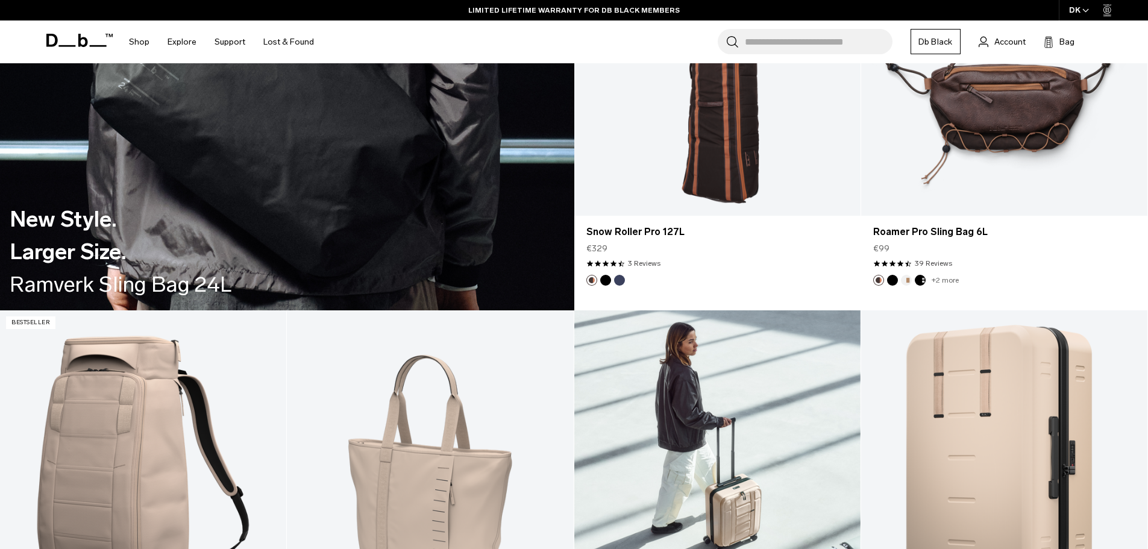
scroll to position [3109, 0]
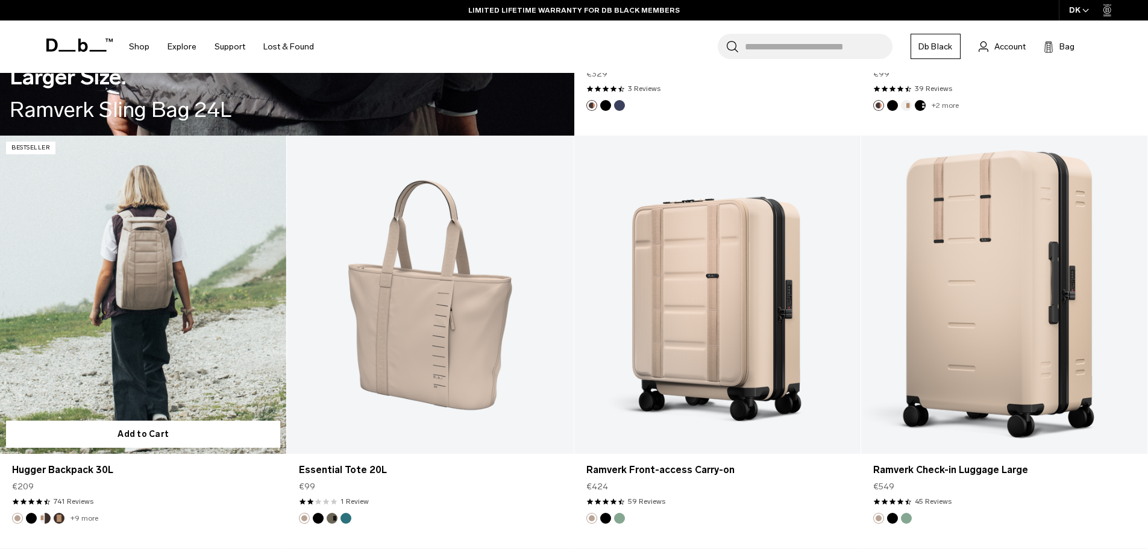
click at [63, 515] on button "Espresso" at bounding box center [59, 518] width 11 height 11
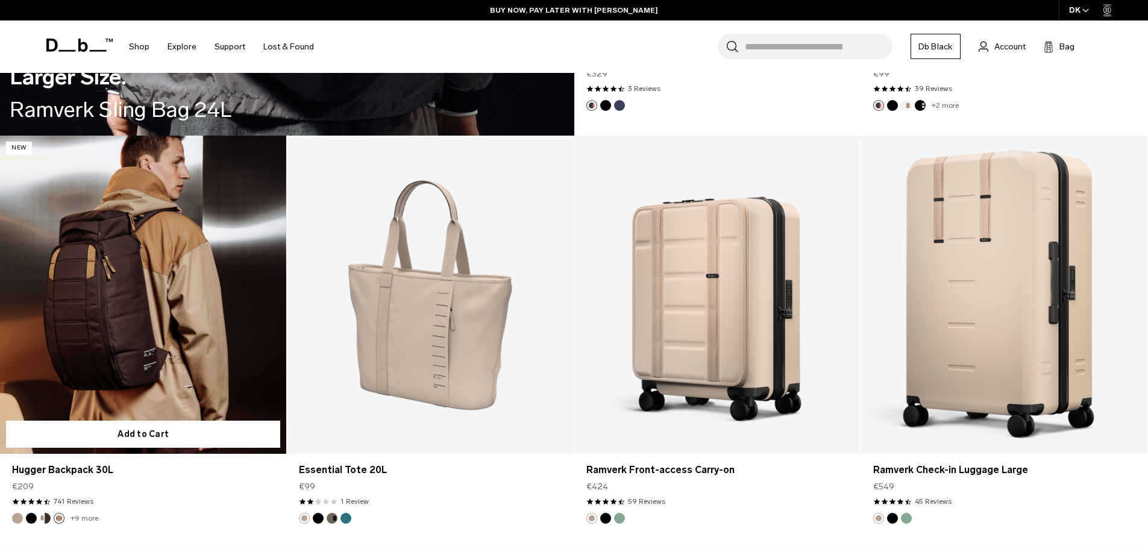
click at [60, 517] on button "Espresso" at bounding box center [59, 518] width 11 height 11
click at [77, 519] on link "+9 more" at bounding box center [85, 518] width 28 height 8
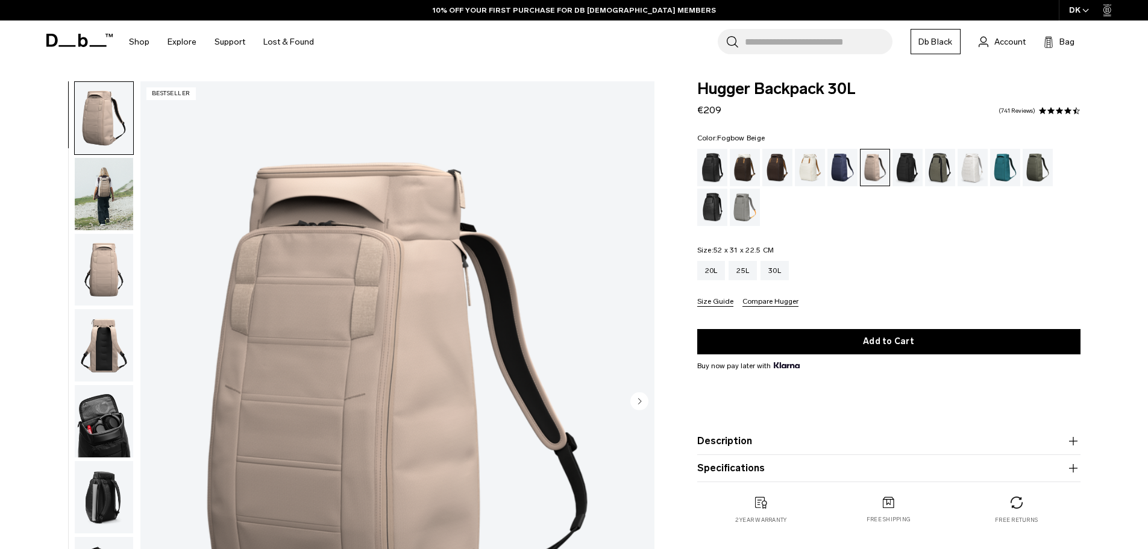
drag, startPoint x: 906, startPoint y: 213, endPoint x: 719, endPoint y: 293, distance: 203.3
